Goal: Find specific page/section: Find specific page/section

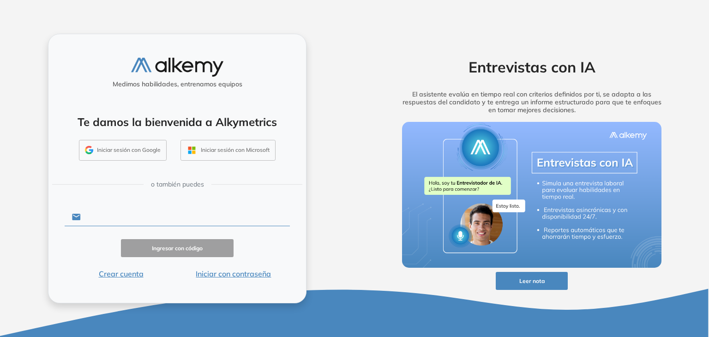
click at [137, 219] on input "text" at bounding box center [185, 217] width 209 height 18
type input "**********"
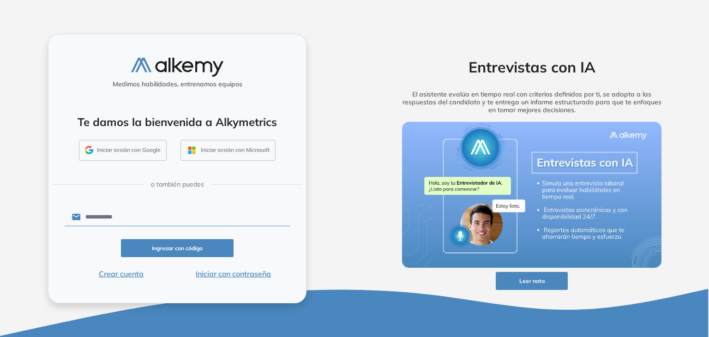
click at [220, 273] on button "Iniciar con contraseña" at bounding box center [233, 273] width 113 height 11
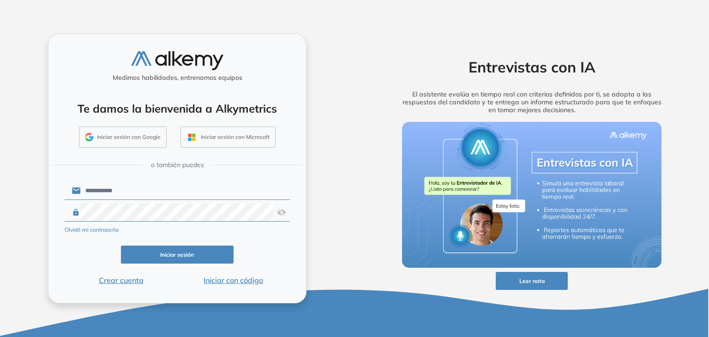
click at [204, 252] on button "Iniciar sesión" at bounding box center [177, 255] width 113 height 18
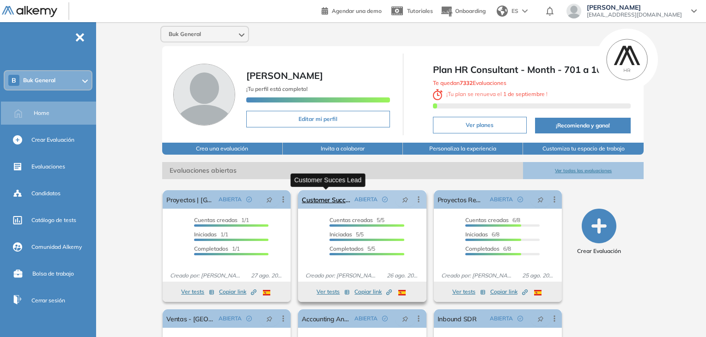
click at [328, 200] on link "Customer Succes Lead" at bounding box center [326, 199] width 48 height 18
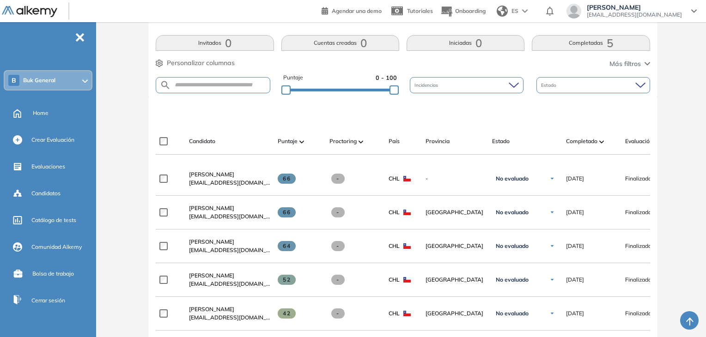
scroll to position [231, 0]
